Goal: Information Seeking & Learning: Learn about a topic

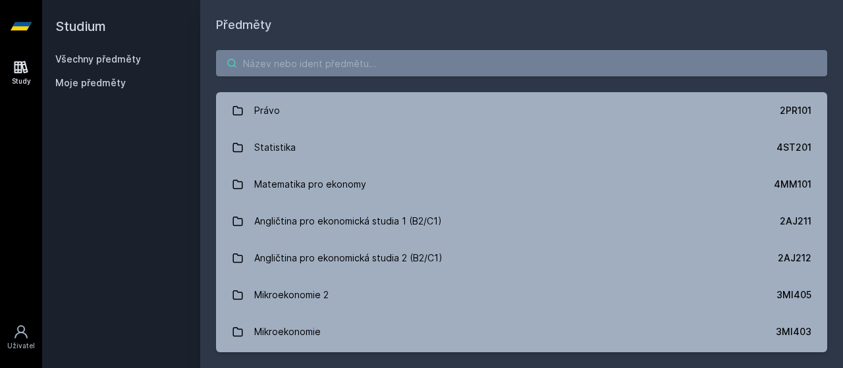
click at [369, 60] on input "search" at bounding box center [522, 63] width 612 height 26
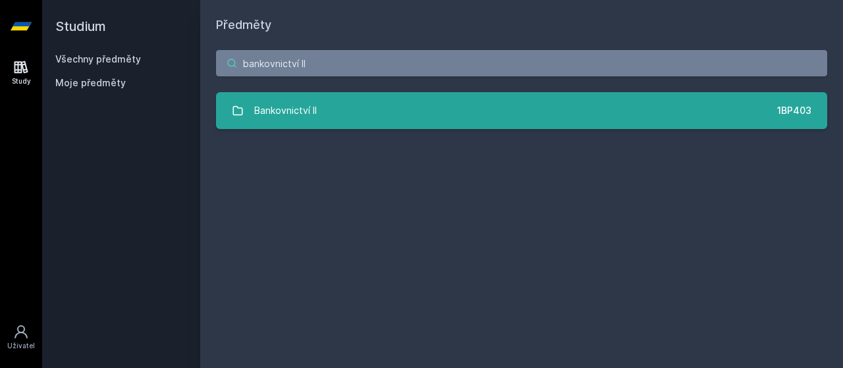
type input "bankovnictví II"
click at [457, 103] on link "Bankovnictví II 1BP403" at bounding box center [522, 110] width 612 height 37
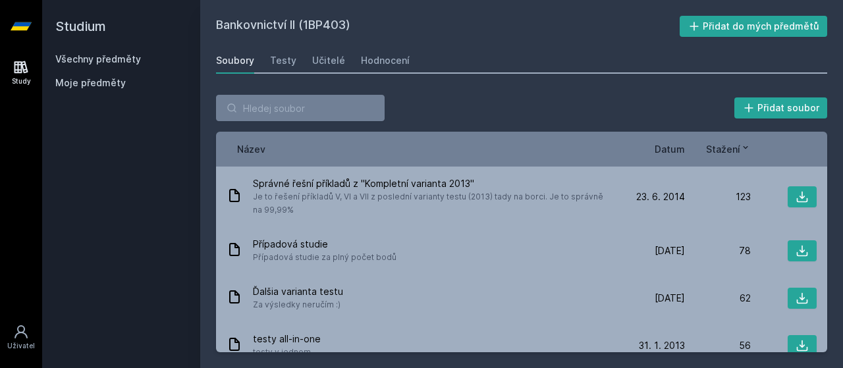
click at [456, 102] on div "Přidat soubor" at bounding box center [522, 108] width 612 height 26
click at [364, 65] on div "Hodnocení" at bounding box center [385, 60] width 49 height 13
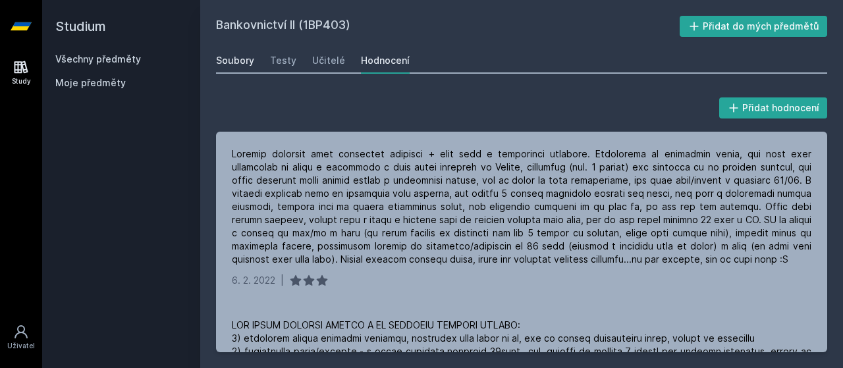
click at [237, 69] on link "Soubory" at bounding box center [235, 60] width 38 height 26
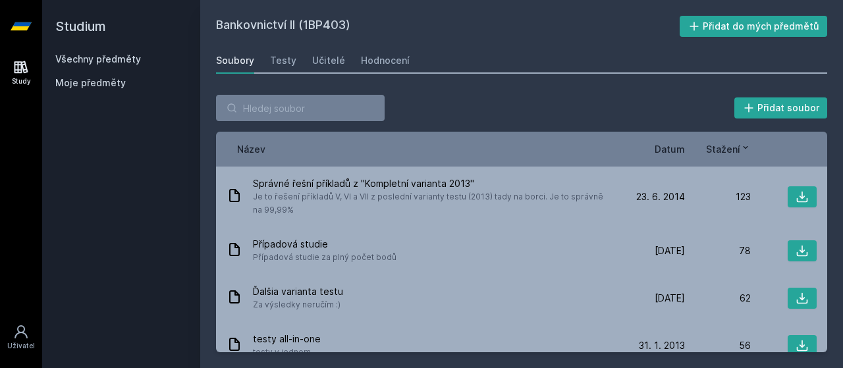
click at [680, 151] on span "Datum" at bounding box center [670, 149] width 30 height 14
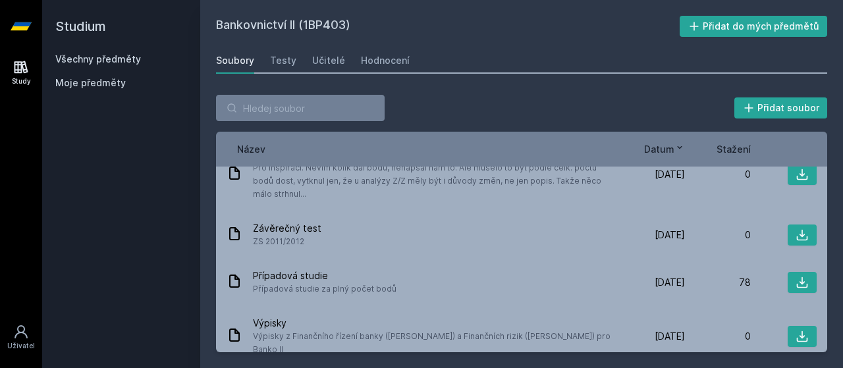
scroll to position [718, 0]
